Goal: Transaction & Acquisition: Download file/media

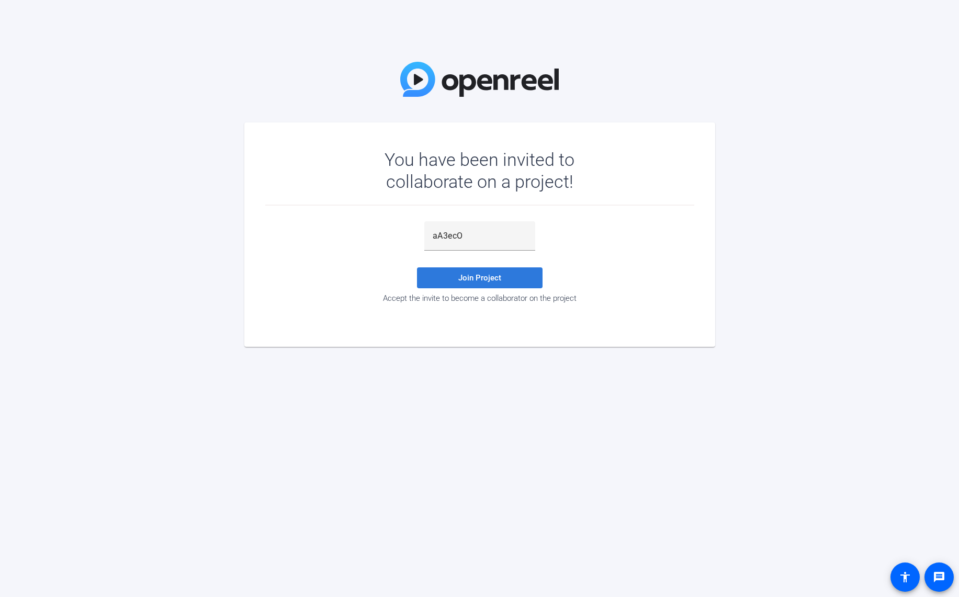
click at [512, 276] on span at bounding box center [480, 277] width 126 height 25
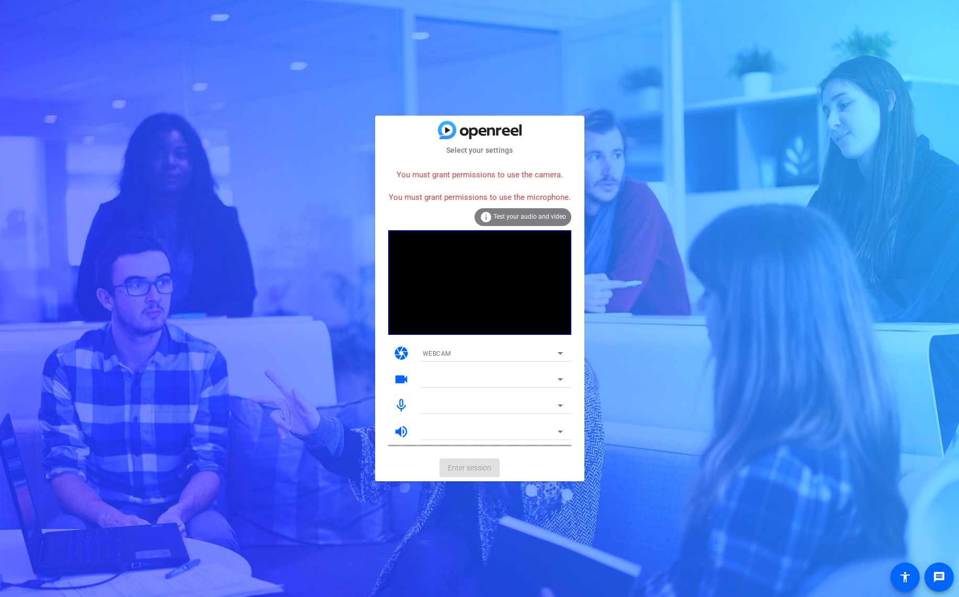
click at [286, 37] on div "Select your settings You must grant permissions to use the camera. You must gra…" at bounding box center [479, 298] width 959 height 597
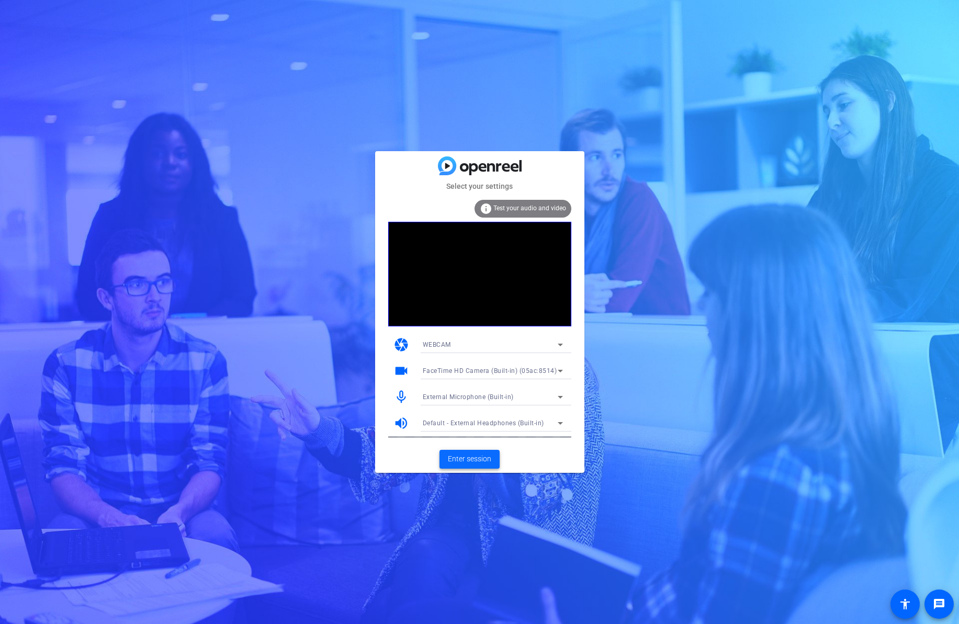
click at [468, 463] on span "Enter session" at bounding box center [469, 459] width 43 height 11
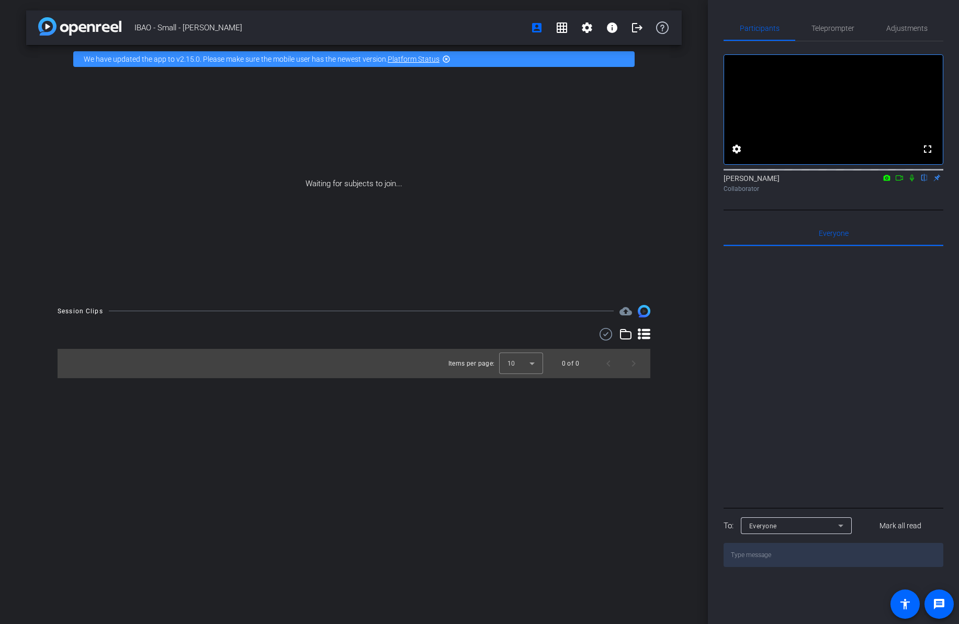
click at [902, 182] on icon at bounding box center [899, 177] width 8 height 7
click at [923, 182] on icon at bounding box center [924, 177] width 8 height 7
click at [294, 438] on div "IBAO - Small - [PERSON_NAME] account_box grid_on settings info logout We have u…" at bounding box center [354, 312] width 708 height 624
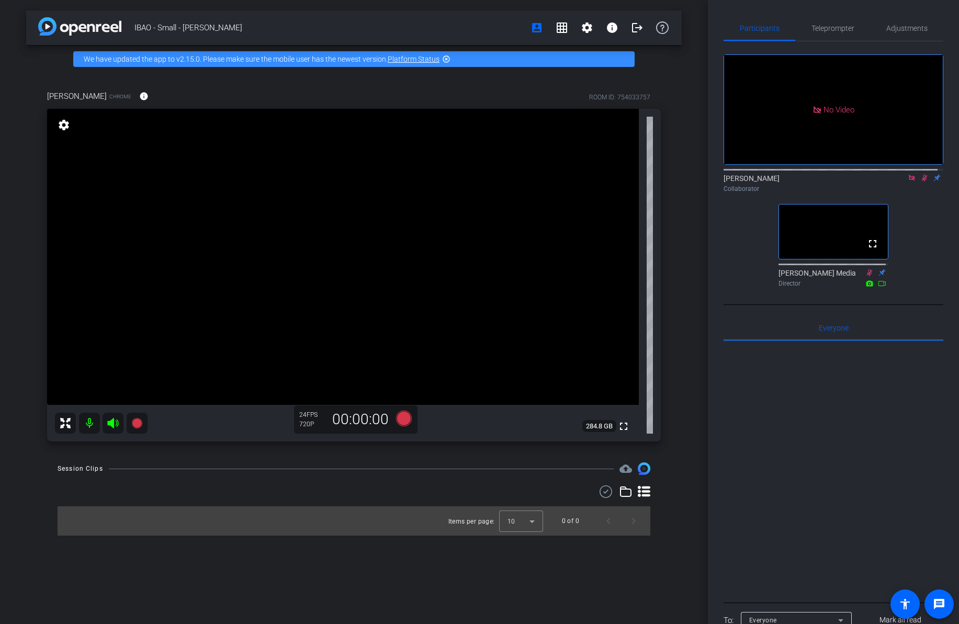
click at [921, 182] on icon at bounding box center [924, 177] width 8 height 7
click at [909, 182] on icon at bounding box center [912, 177] width 8 height 7
click at [389, 555] on div "IBAO - Small - [PERSON_NAME] account_box grid_on settings info logout We have u…" at bounding box center [354, 312] width 708 height 624
click at [854, 461] on div at bounding box center [834, 470] width 220 height 259
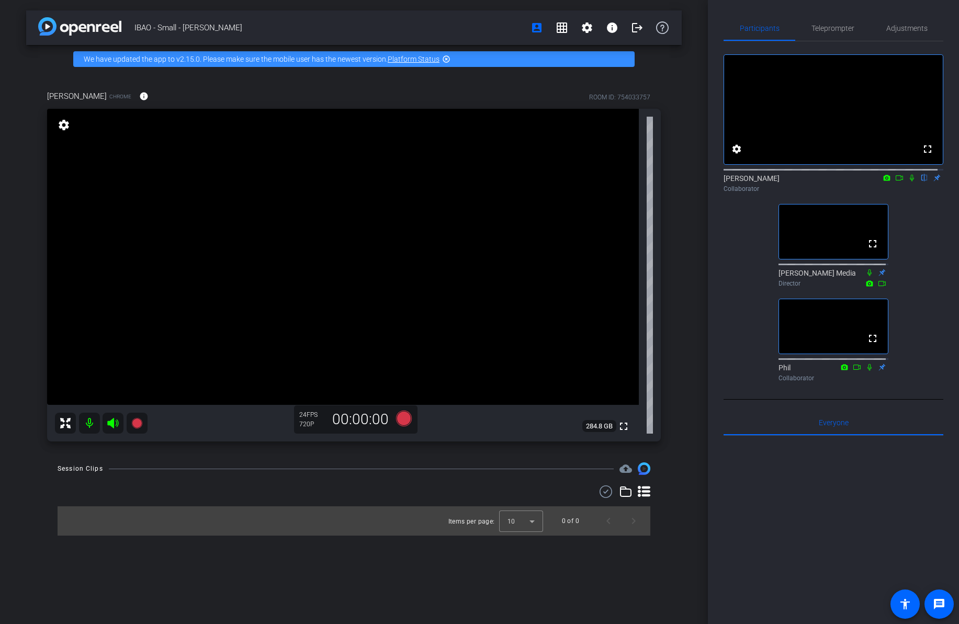
click at [363, 297] on video at bounding box center [343, 257] width 592 height 296
click at [60, 122] on mat-icon "settings" at bounding box center [64, 125] width 15 height 13
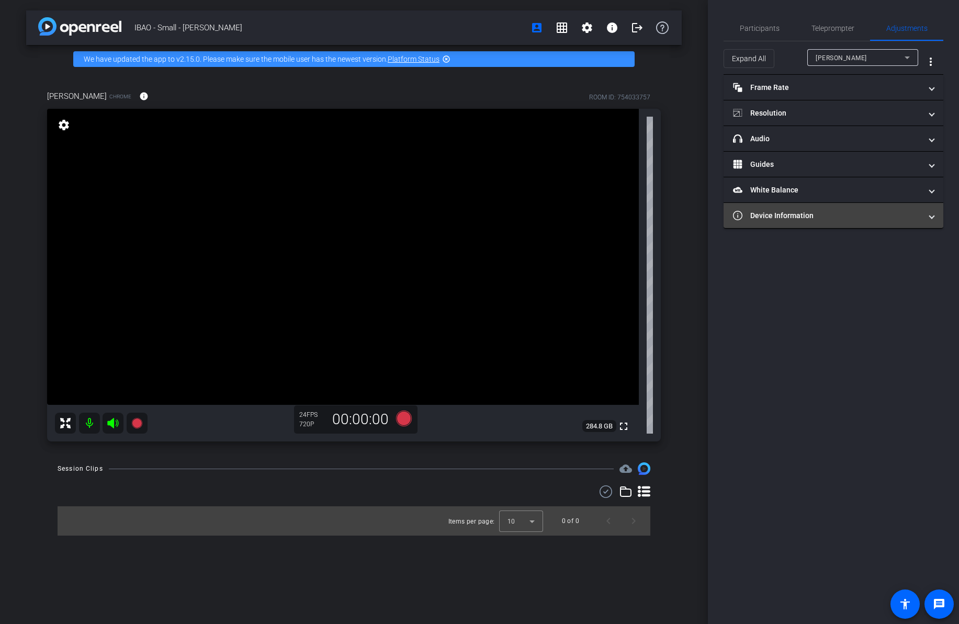
click at [818, 213] on mat-panel-title "Device Information" at bounding box center [827, 215] width 188 height 11
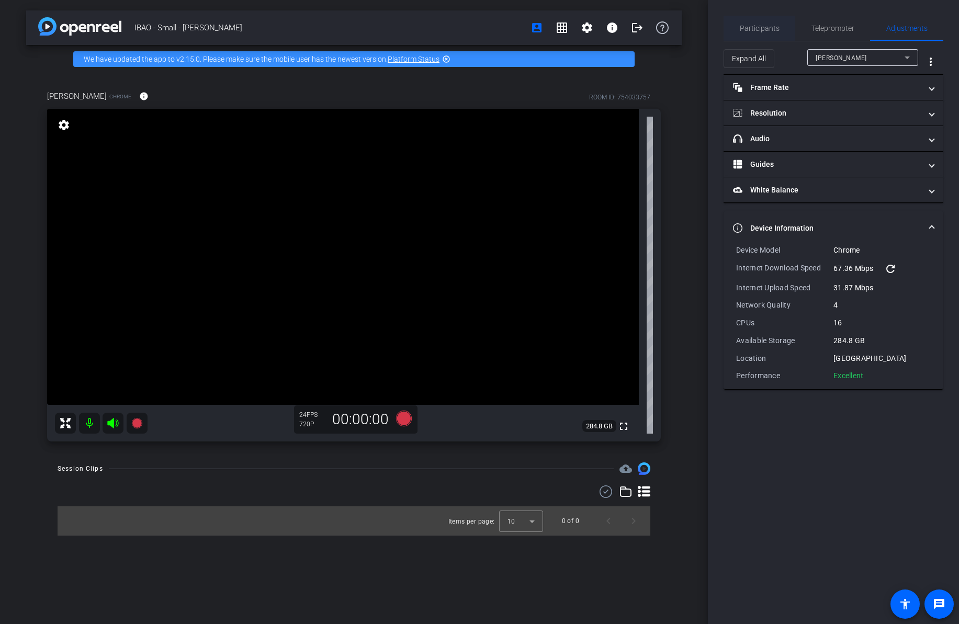
click at [756, 27] on span "Participants" at bounding box center [760, 28] width 40 height 7
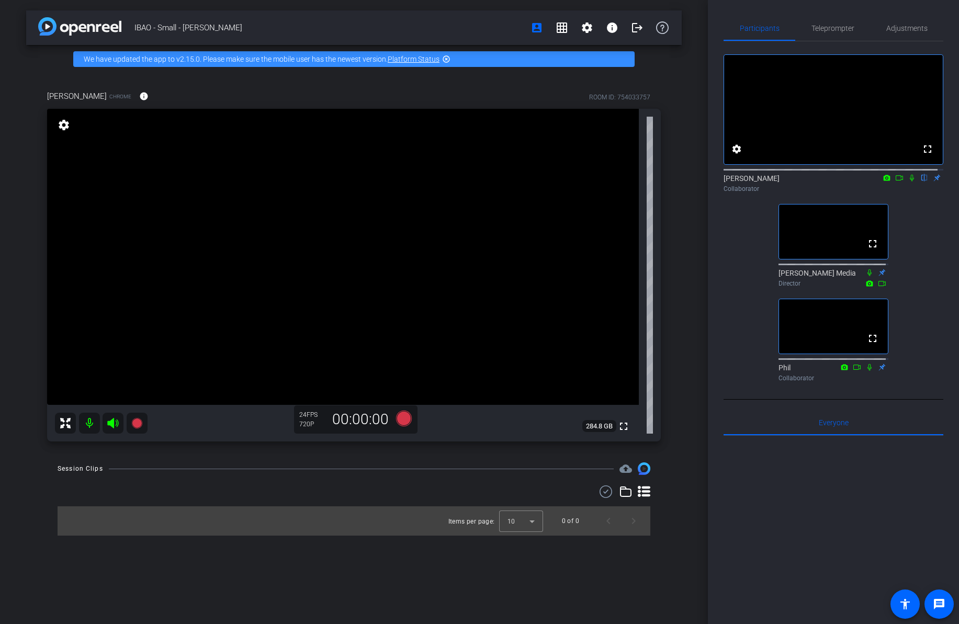
click at [738, 386] on div "fullscreen settings [PERSON_NAME] flip Collaborator fullscreen [PERSON_NAME] Me…" at bounding box center [834, 213] width 220 height 345
click at [786, 493] on div at bounding box center [834, 565] width 220 height 259
click at [897, 194] on div "Collaborator" at bounding box center [834, 188] width 220 height 9
click at [909, 182] on icon at bounding box center [912, 177] width 8 height 7
click at [896, 182] on icon at bounding box center [899, 177] width 8 height 7
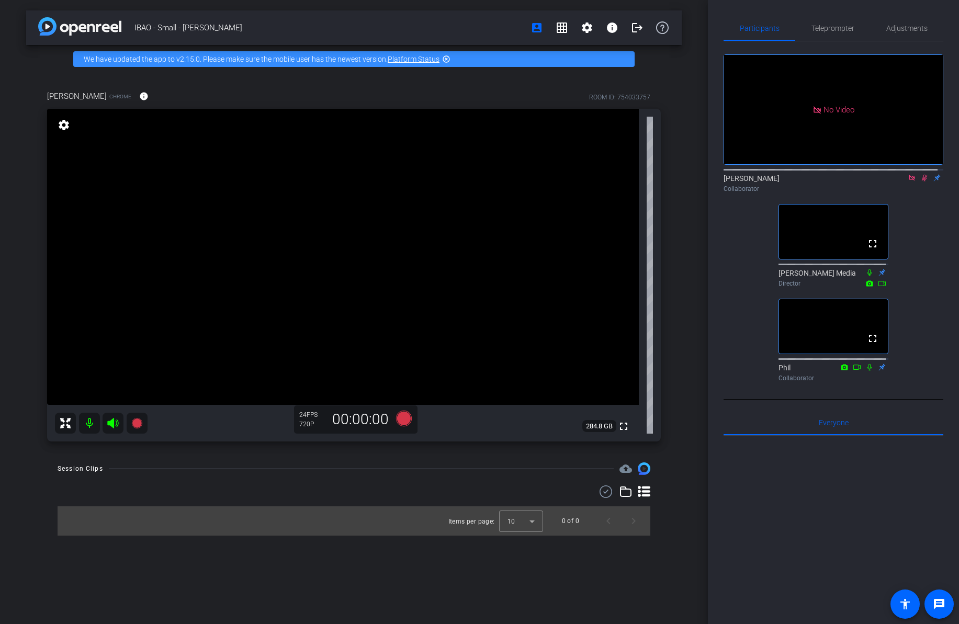
click at [923, 230] on div "No Video [PERSON_NAME] Collaborator fullscreen [PERSON_NAME] Media Director ful…" at bounding box center [834, 213] width 220 height 345
click at [330, 497] on div at bounding box center [354, 492] width 593 height 13
click at [330, 495] on div at bounding box center [354, 492] width 593 height 13
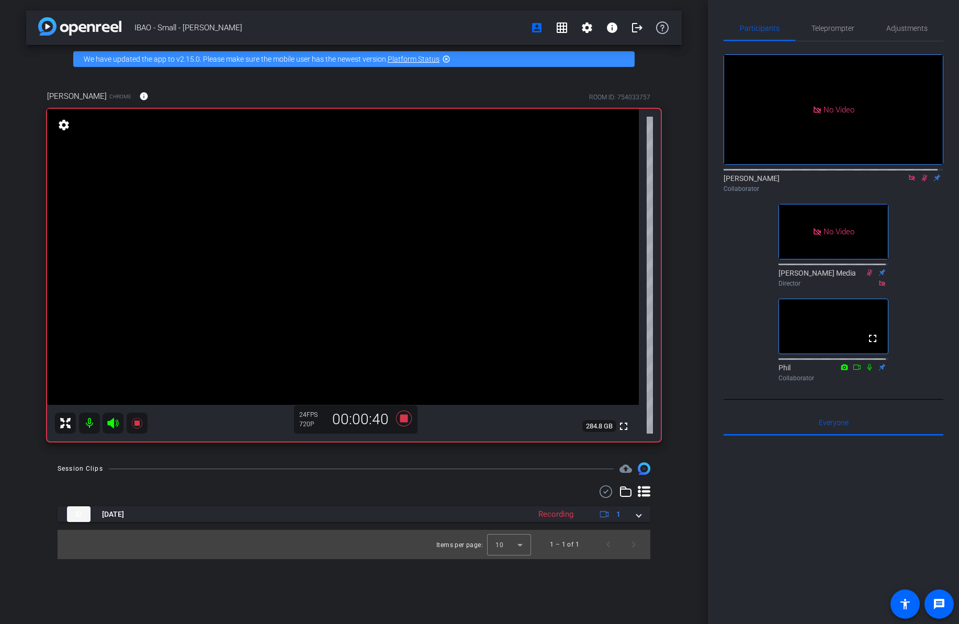
click at [821, 495] on div at bounding box center [834, 565] width 220 height 259
click at [909, 182] on icon at bounding box center [912, 177] width 8 height 7
click at [847, 501] on div at bounding box center [834, 565] width 220 height 259
click at [529, 482] on div "Session Clips cloud_upload [DATE] Recording 1 Items per page: 10 1 – 1 of 1" at bounding box center [354, 511] width 656 height 97
click at [904, 232] on div "fullscreen settings [PERSON_NAME] flip Collaborator fullscreen [PERSON_NAME] Me…" at bounding box center [834, 213] width 220 height 345
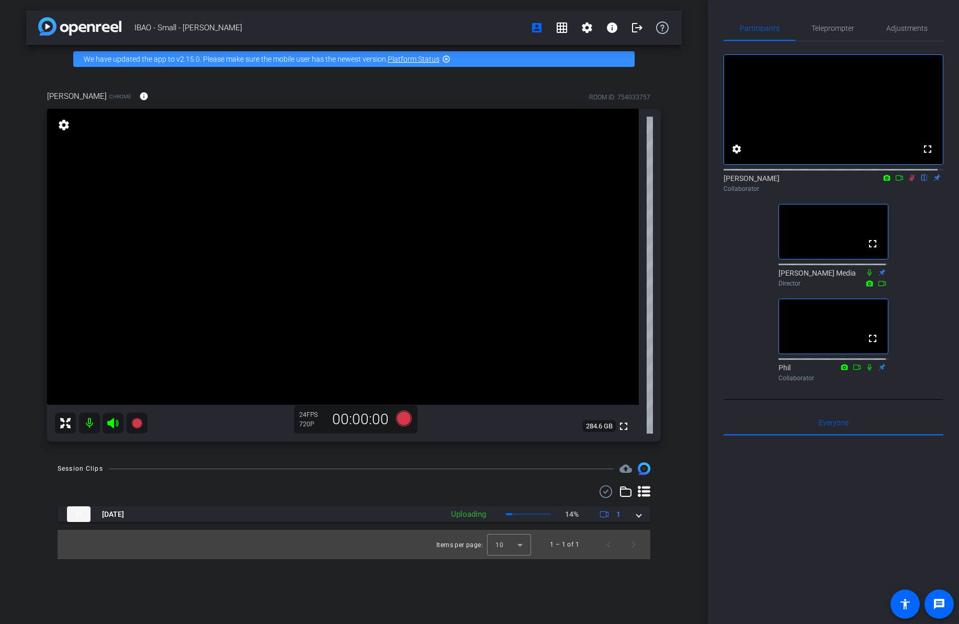
click at [668, 576] on div "IBAO - Small - [PERSON_NAME] account_box grid_on settings info logout We have u…" at bounding box center [354, 312] width 708 height 624
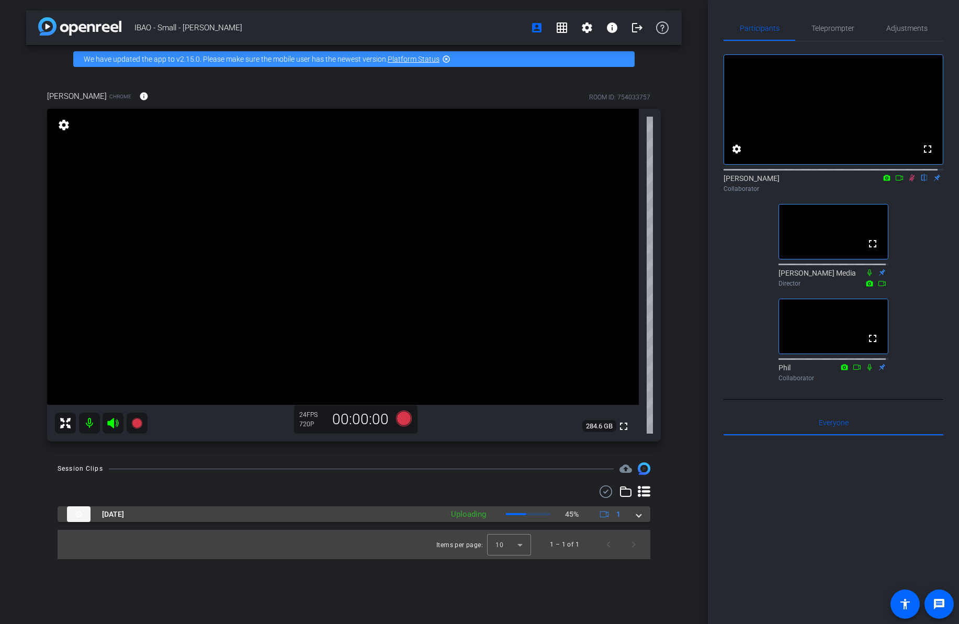
click at [637, 515] on span at bounding box center [639, 514] width 4 height 11
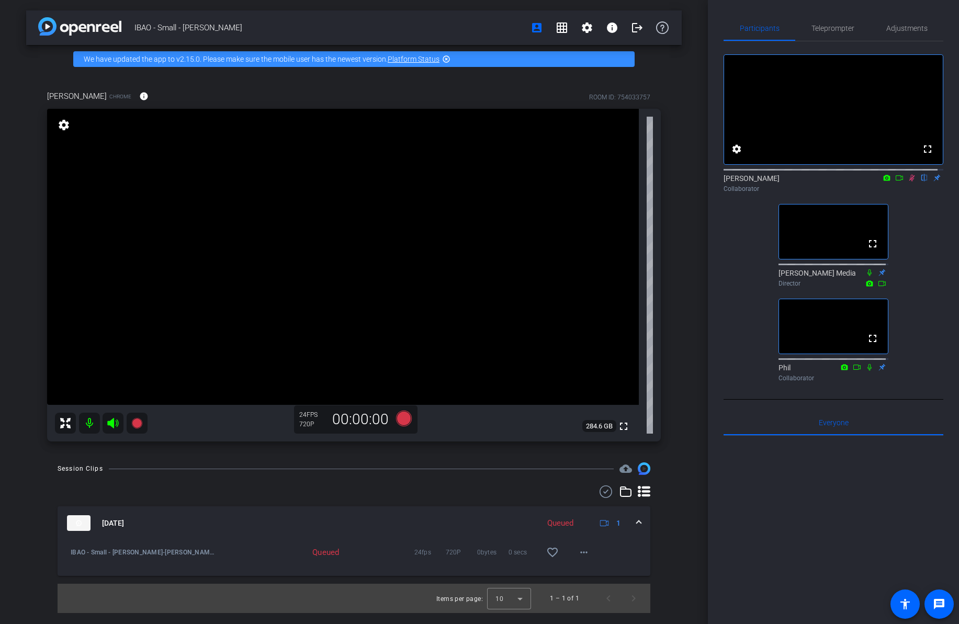
click at [551, 492] on div at bounding box center [354, 492] width 593 height 13
click at [908, 182] on icon at bounding box center [912, 177] width 8 height 7
click at [914, 292] on div "fullscreen settings [PERSON_NAME] flip Collaborator fullscreen [PERSON_NAME] Me…" at bounding box center [834, 213] width 220 height 345
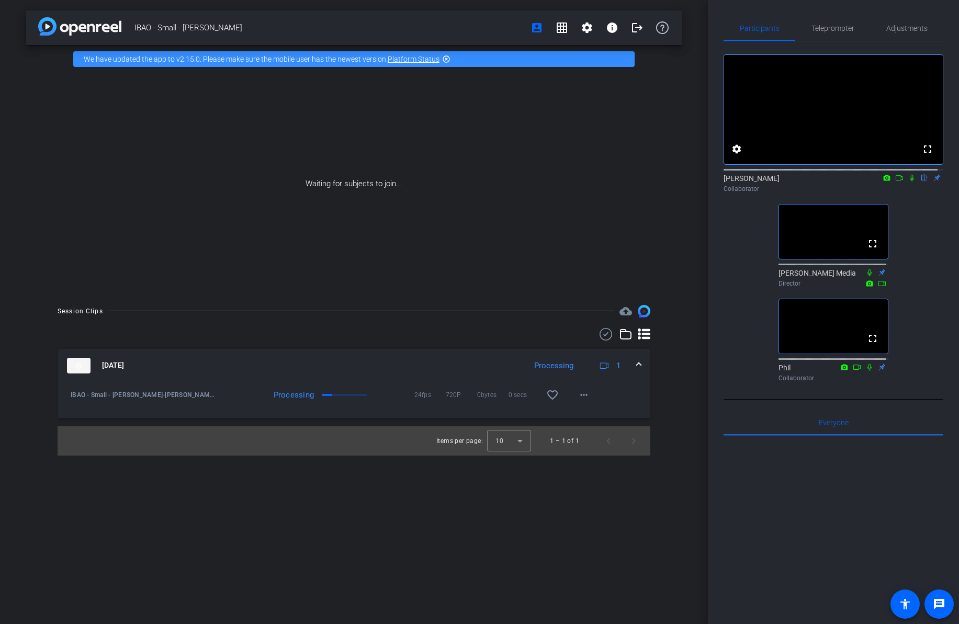
click at [920, 262] on div "fullscreen settings [PERSON_NAME] flip Collaborator fullscreen [PERSON_NAME] Me…" at bounding box center [834, 213] width 220 height 345
click at [566, 577] on div "IBAO - Small - [PERSON_NAME] account_box grid_on settings info logout We have u…" at bounding box center [354, 312] width 708 height 624
click at [352, 542] on div "IBAO - Small - [PERSON_NAME] account_box grid_on settings info logout We have u…" at bounding box center [354, 312] width 708 height 624
click at [866, 345] on mat-icon "fullscreen" at bounding box center [872, 338] width 13 height 13
click at [915, 151] on span at bounding box center [927, 149] width 25 height 25
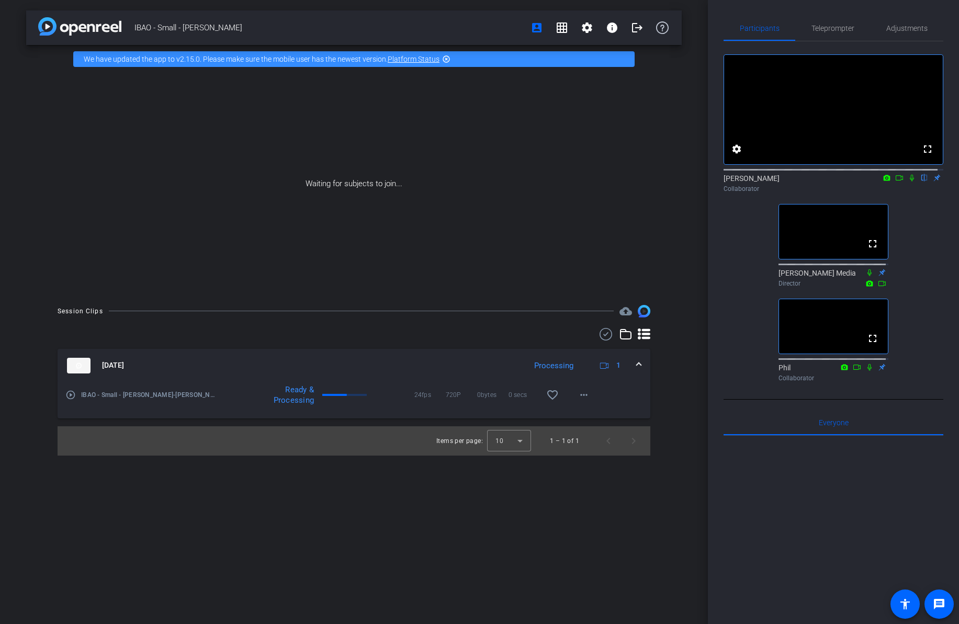
click at [572, 491] on div "IBAO - Small - [PERSON_NAME] account_box grid_on settings info logout We have u…" at bounding box center [354, 312] width 708 height 624
click at [800, 535] on div at bounding box center [834, 565] width 220 height 259
click at [520, 519] on div "IBAO - Small - [PERSON_NAME] account_box grid_on settings info logout We have u…" at bounding box center [354, 312] width 708 height 624
click at [454, 583] on div "IBAO - Small - [PERSON_NAME] account_box grid_on settings info logout We have u…" at bounding box center [354, 312] width 708 height 624
click at [493, 553] on div "IBAO - Small - [PERSON_NAME] account_box grid_on settings info logout We have u…" at bounding box center [354, 312] width 708 height 624
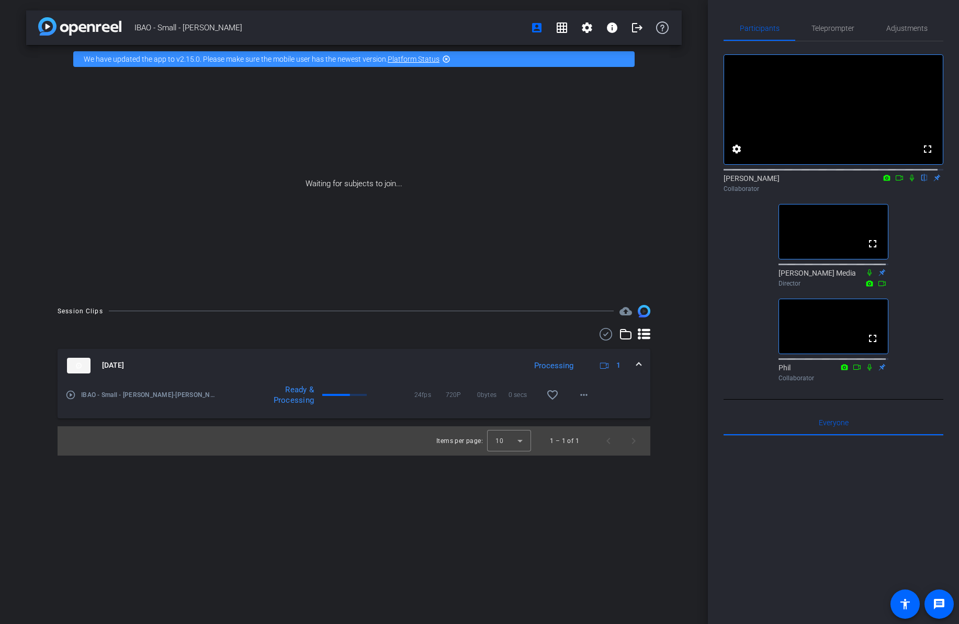
click at [610, 577] on div "IBAO - Small - [PERSON_NAME] account_box grid_on settings info logout We have u…" at bounding box center [354, 312] width 708 height 624
click at [597, 519] on div "IBAO - Small - [PERSON_NAME] account_box grid_on settings info logout We have u…" at bounding box center [354, 312] width 708 height 624
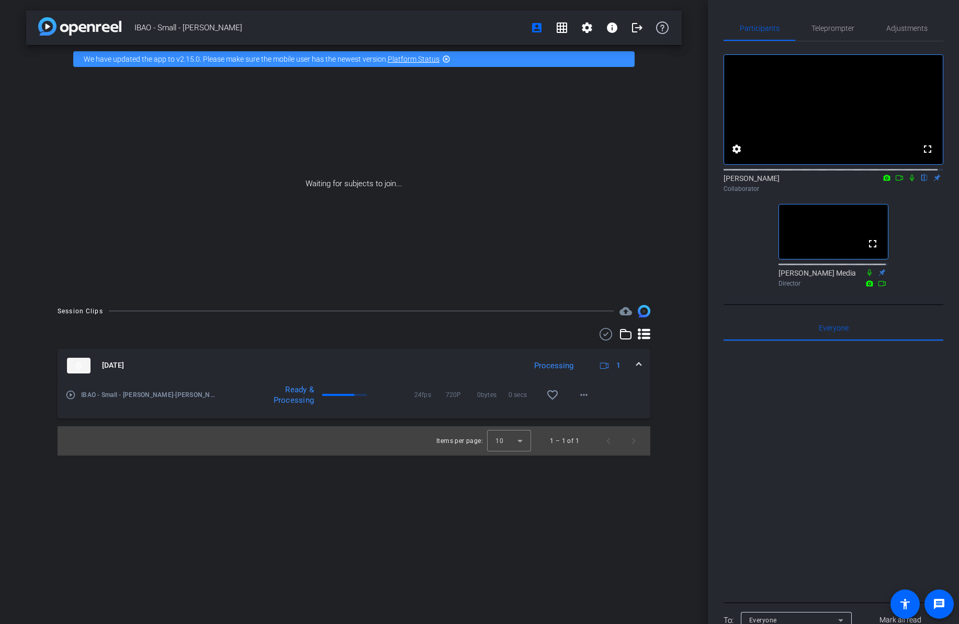
click at [892, 247] on div "fullscreen settings [PERSON_NAME] flip Collaborator fullscreen [PERSON_NAME] Me…" at bounding box center [834, 166] width 220 height 250
click at [833, 434] on div at bounding box center [834, 470] width 220 height 259
click at [716, 512] on div "Participants Teleprompter Adjustments fullscreen settings [PERSON_NAME] flip Co…" at bounding box center [833, 312] width 251 height 624
click at [573, 395] on span at bounding box center [583, 394] width 25 height 25
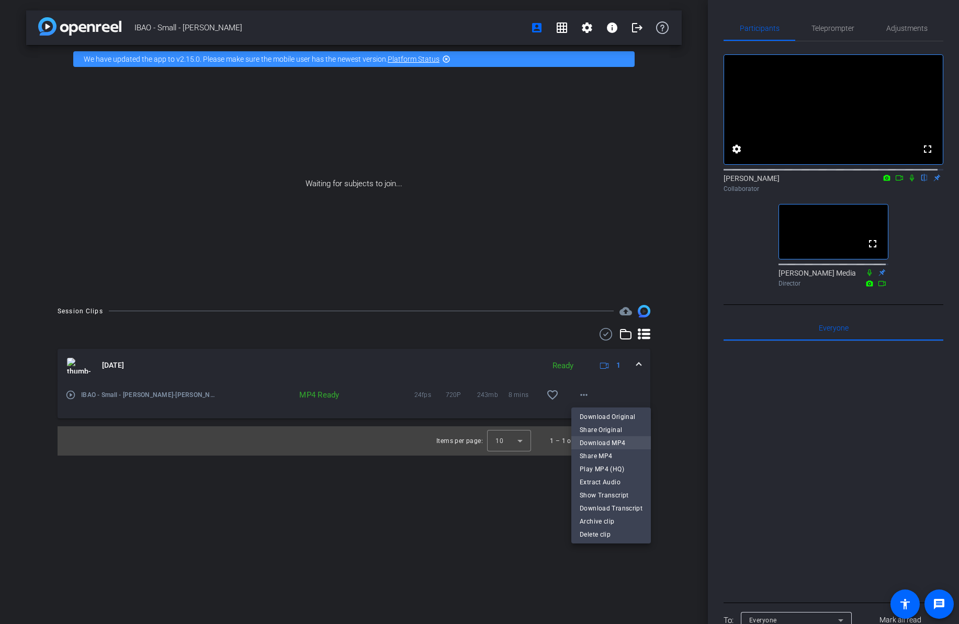
click at [614, 437] on span "Download MP4" at bounding box center [611, 443] width 63 height 13
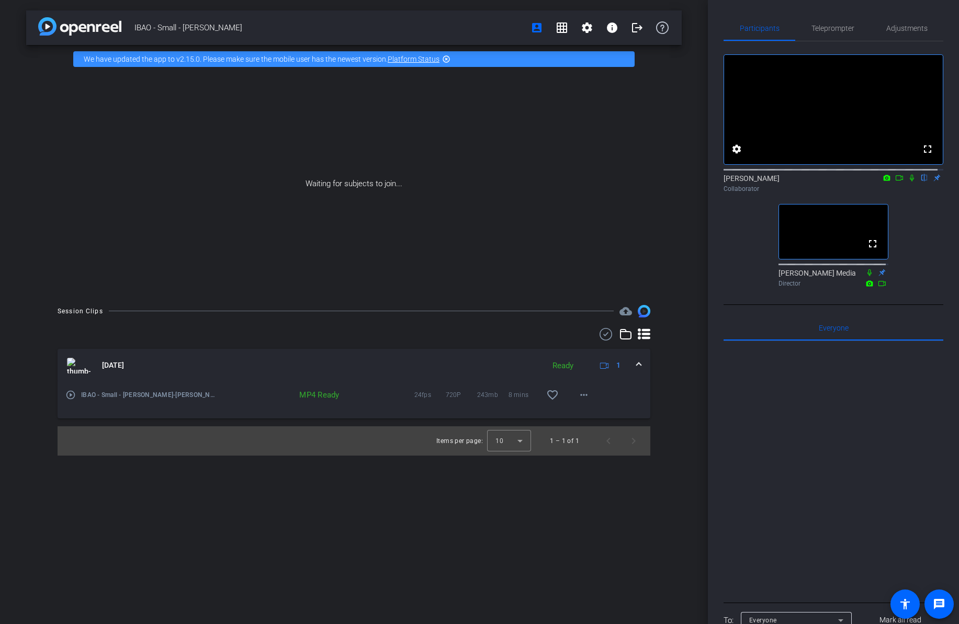
click at [908, 182] on icon at bounding box center [912, 177] width 8 height 7
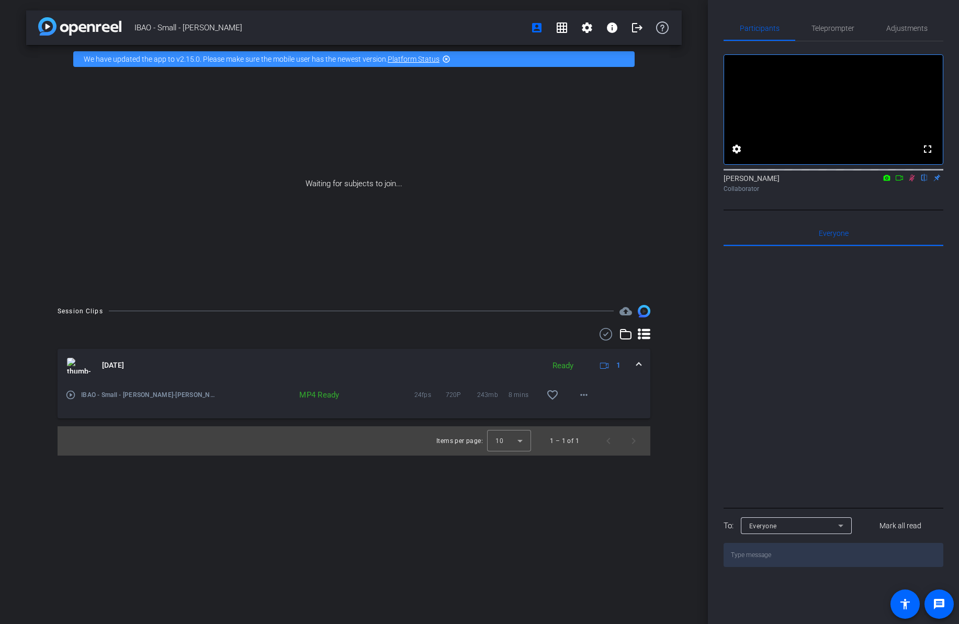
click at [897, 173] on div at bounding box center [834, 169] width 220 height 8
click at [898, 182] on icon at bounding box center [899, 177] width 8 height 7
